Goal: Navigation & Orientation: Find specific page/section

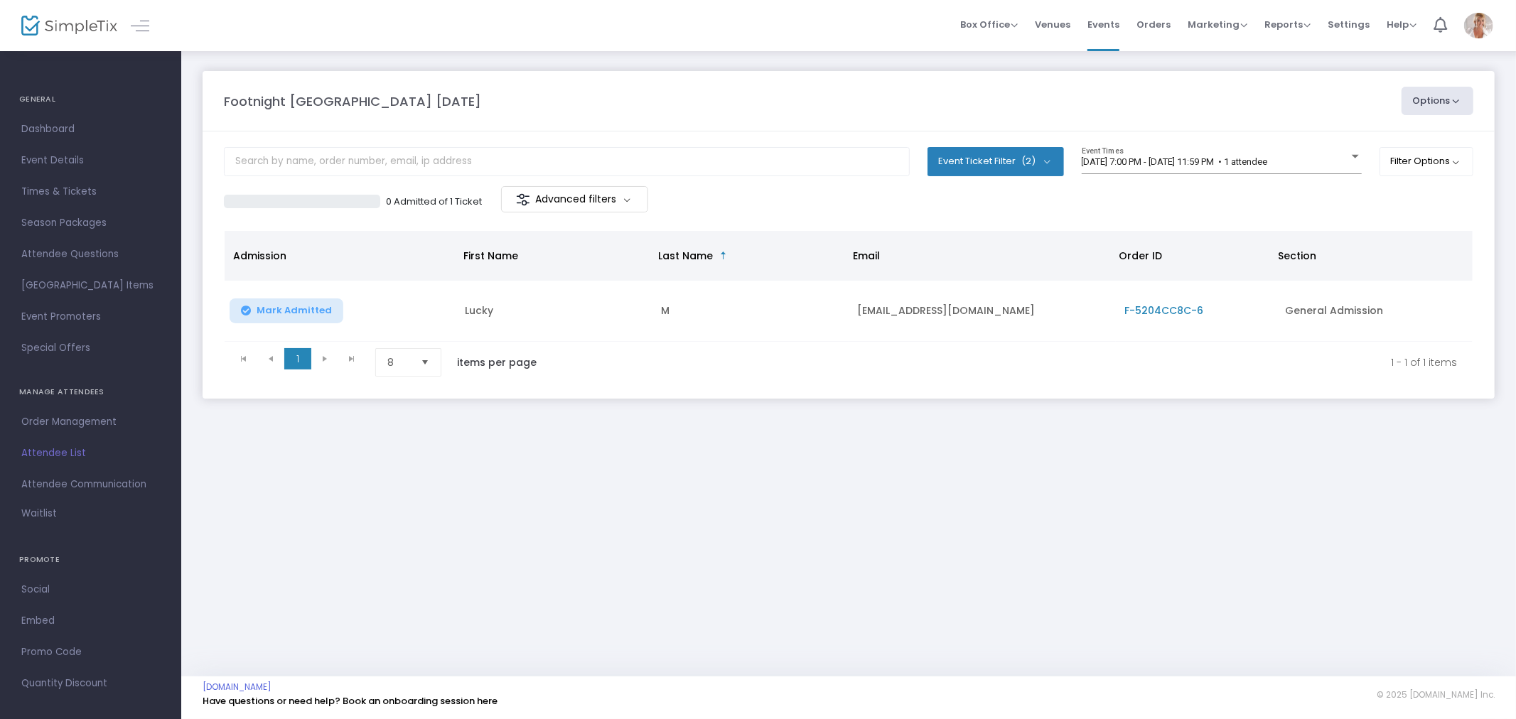
click at [512, 254] on span "First Name" at bounding box center [490, 256] width 55 height 14
click at [69, 129] on span "Dashboard" at bounding box center [90, 129] width 139 height 18
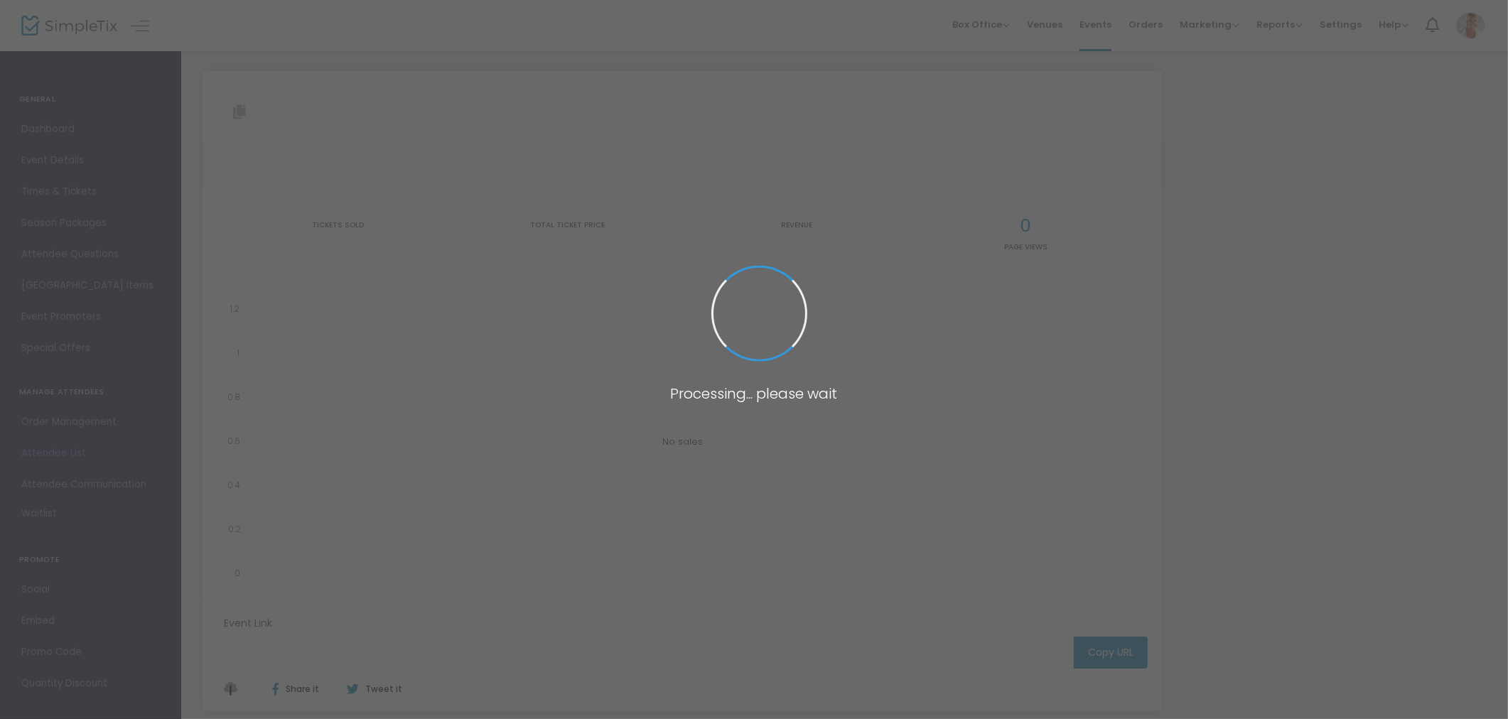
type input "[URL][DOMAIN_NAME]"
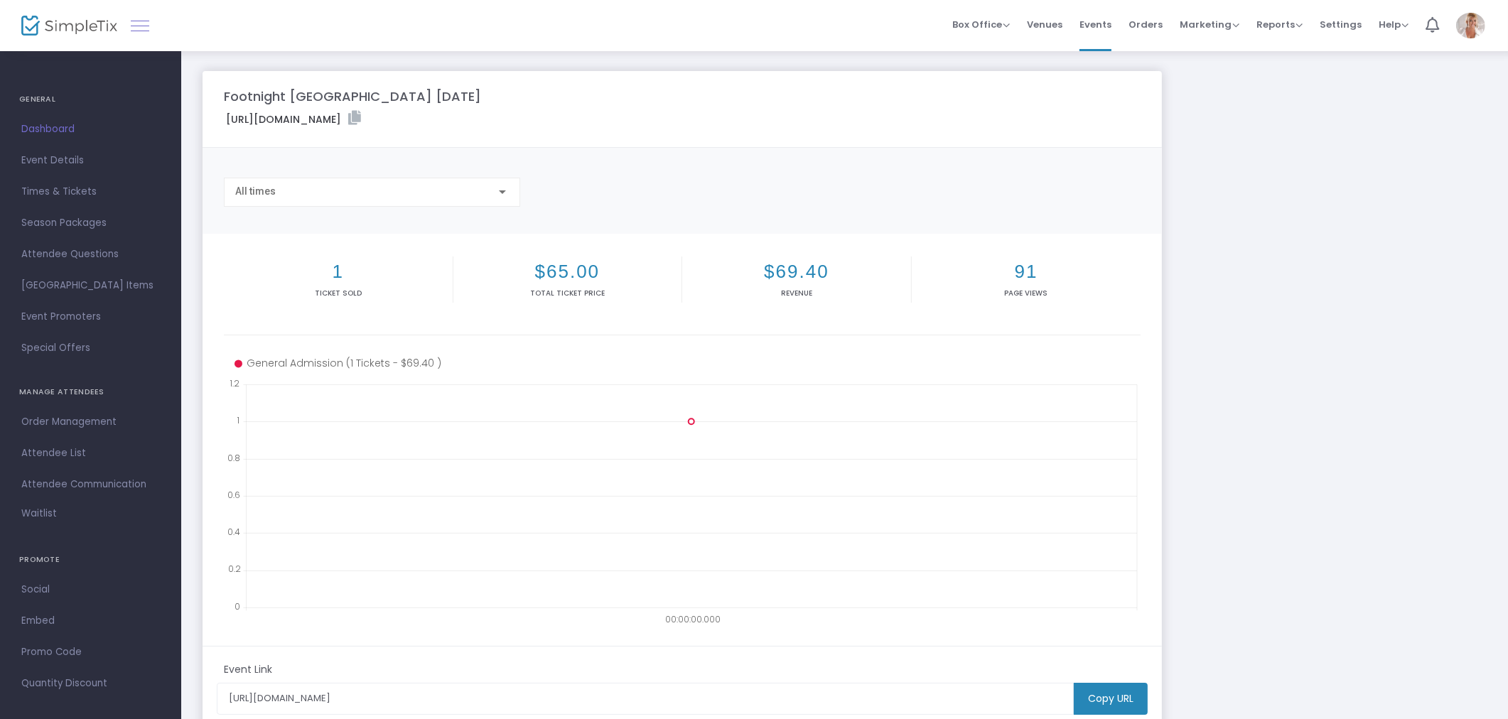
click at [141, 29] on link at bounding box center [140, 25] width 18 height 18
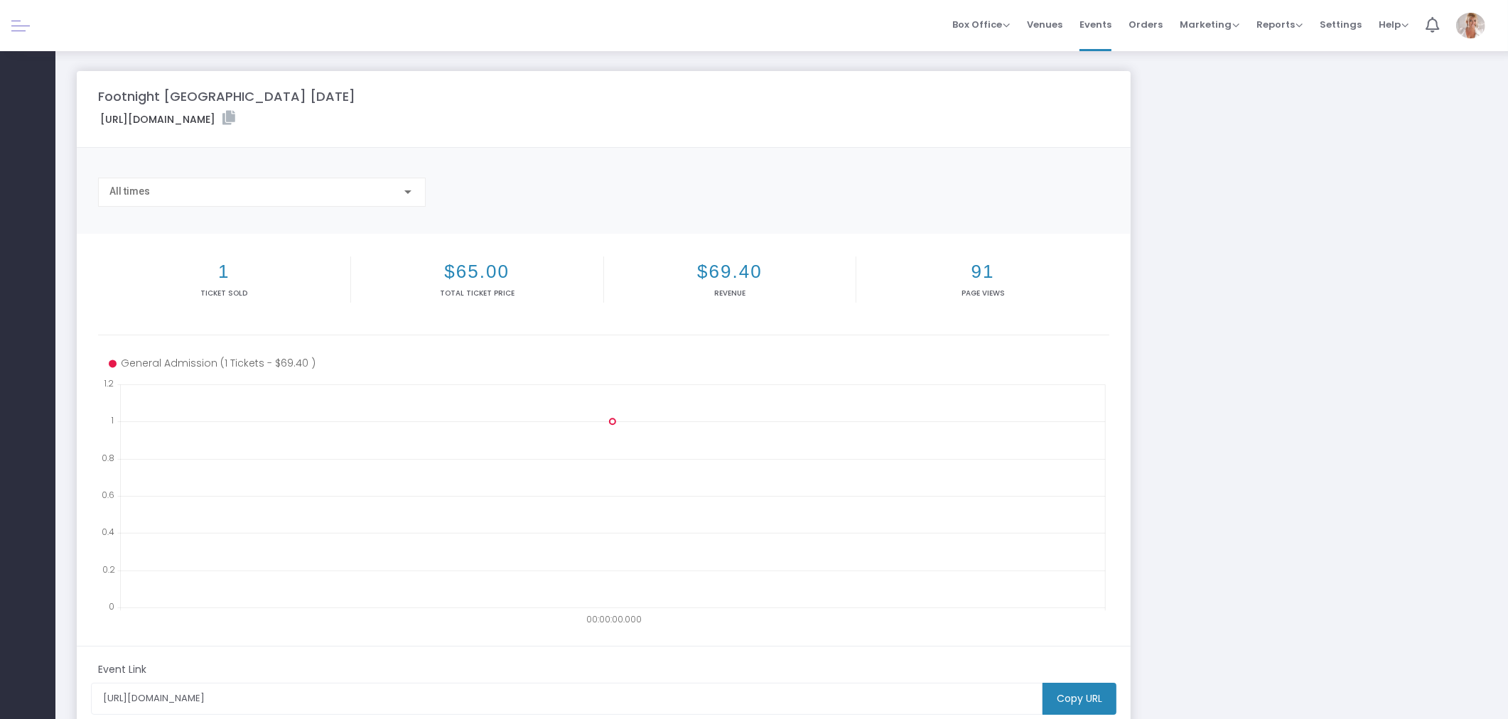
click at [23, 27] on link at bounding box center [20, 25] width 18 height 18
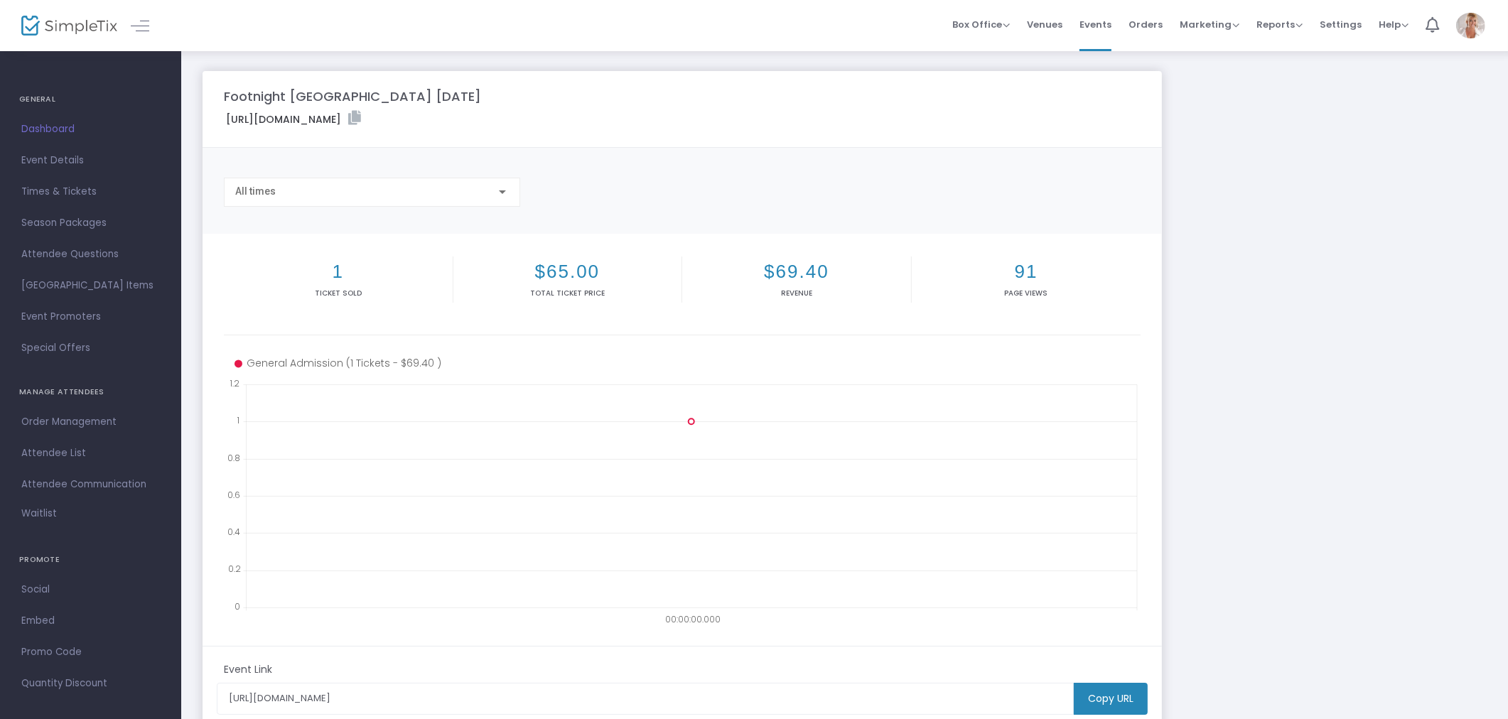
click at [64, 31] on img at bounding box center [69, 26] width 96 height 21
